Goal: Task Accomplishment & Management: Complete application form

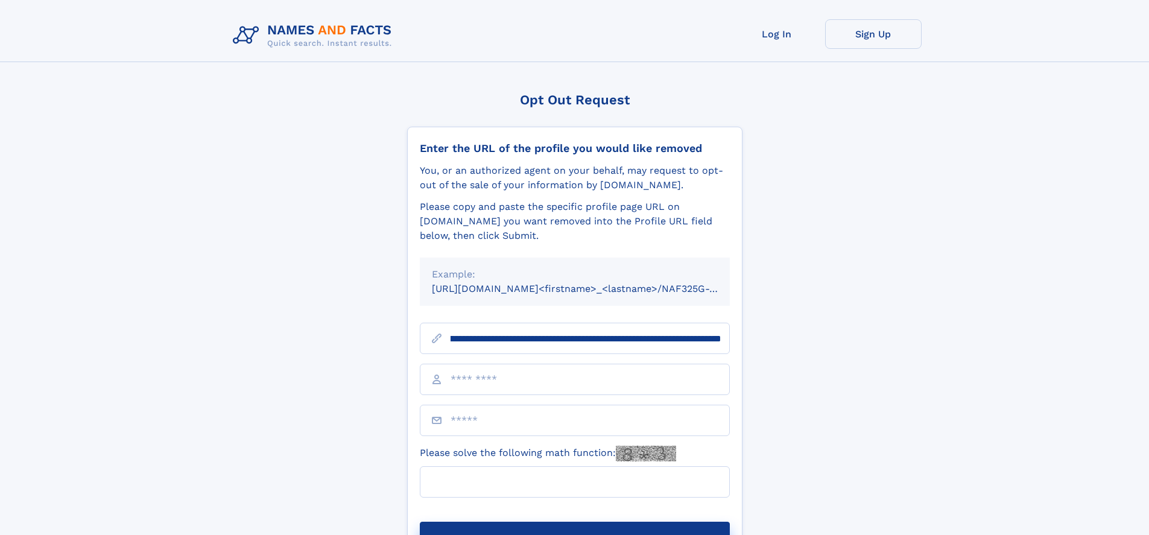
scroll to position [0, 141]
type input "**********"
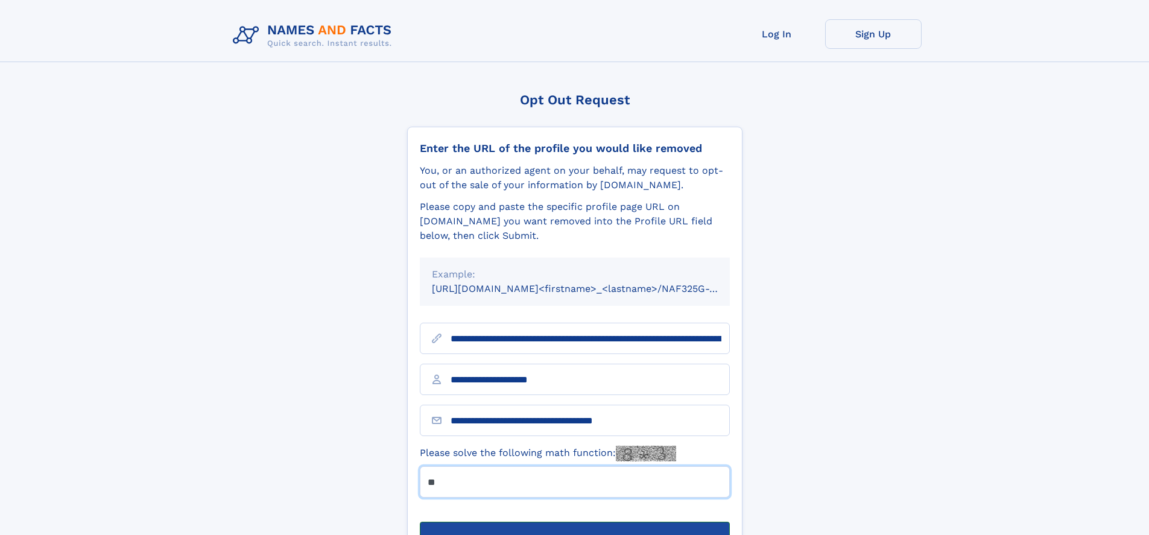
type input "**"
click at [574, 522] on button "Submit Opt Out Request" at bounding box center [575, 541] width 310 height 39
